Goal: Find specific page/section: Find specific page/section

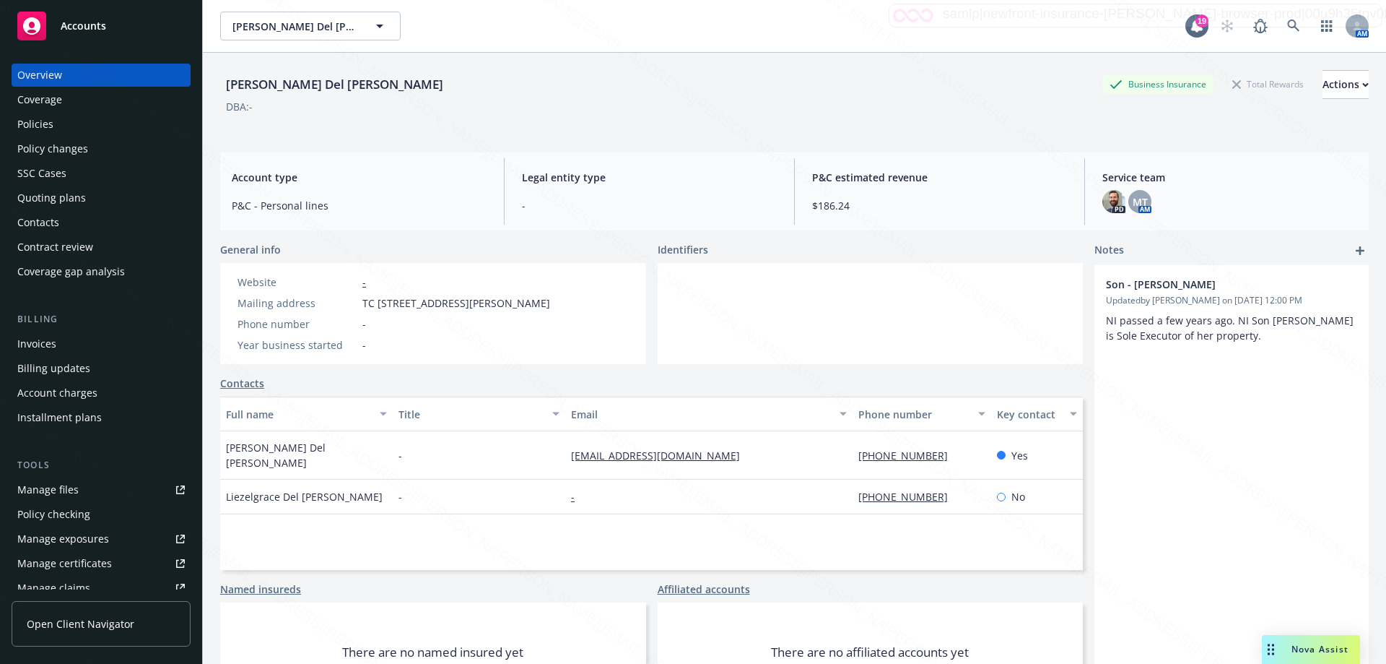
click at [24, 147] on div "Policy changes" at bounding box center [52, 148] width 71 height 23
